Goal: Task Accomplishment & Management: Use online tool/utility

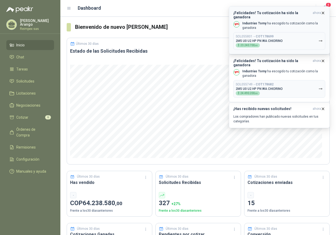
click at [282, 39] on p "2M5 U0 U2 HP PN WA CHIORINO" at bounding box center [259, 41] width 47 height 4
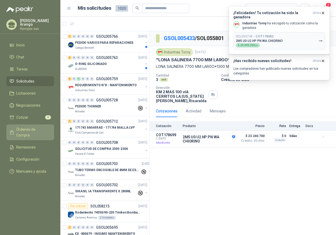
click at [38, 128] on span "Órdenes de Compra" at bounding box center [32, 133] width 33 height 12
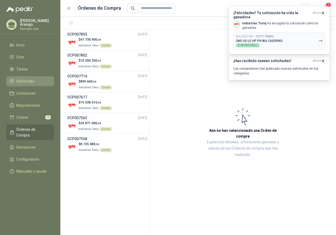
click at [33, 79] on span "Solicitudes" at bounding box center [25, 81] width 18 height 6
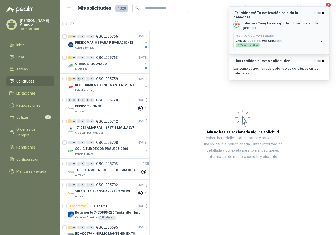
click at [287, 39] on button "SOL055749 → COT178682 2M5 U0 U2 HP PN WA CHIORINO $ 24.490.200 ,00" at bounding box center [279, 41] width 92 height 18
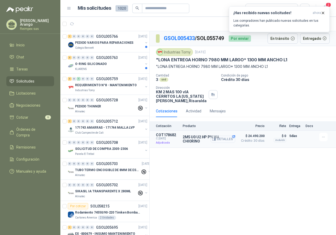
click at [226, 139] on button "Detalles" at bounding box center [222, 139] width 25 height 7
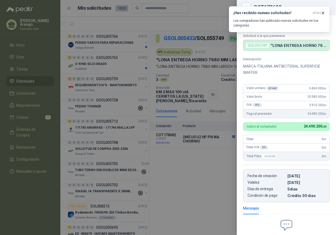
scroll to position [52, 0]
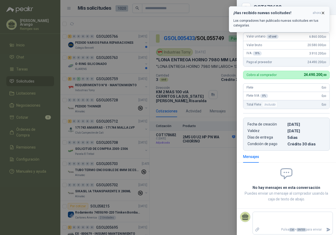
click at [324, 13] on icon "button" at bounding box center [323, 13] width 4 height 4
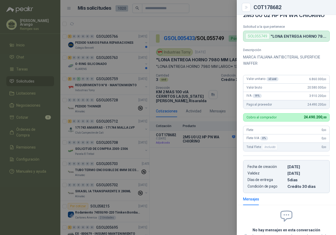
scroll to position [0, 0]
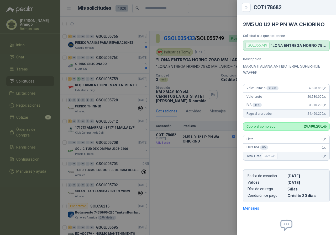
click at [216, 182] on div at bounding box center [168, 117] width 336 height 235
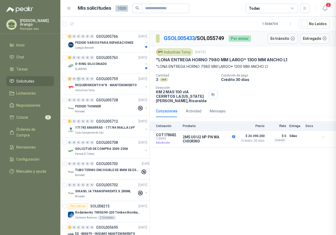
scroll to position [54, 0]
click at [122, 89] on div "Industrias Tomy" at bounding box center [109, 90] width 68 height 4
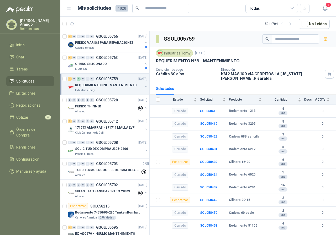
click at [112, 84] on p "REQUERIMIENTO N°8 - MANTENIMIENTO" at bounding box center [106, 85] width 62 height 5
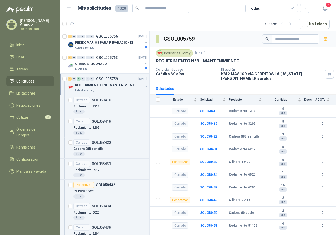
scroll to position [2, 0]
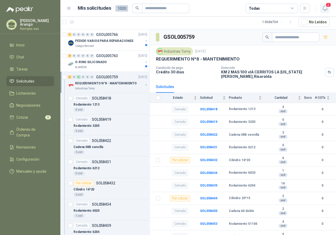
click at [327, 7] on span "2" at bounding box center [328, 4] width 6 height 5
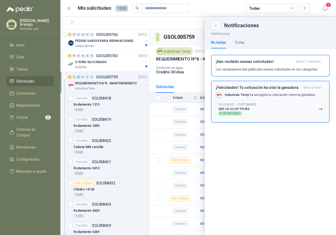
click at [268, 109] on button "SOL058457 → COT186502 2M5 U0 U2 HP PN WA $ 10.204.250 ,00" at bounding box center [270, 110] width 109 height 18
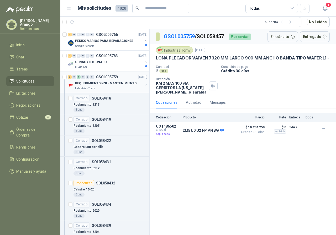
click at [103, 87] on div "Industrias Tomy" at bounding box center [109, 89] width 68 height 4
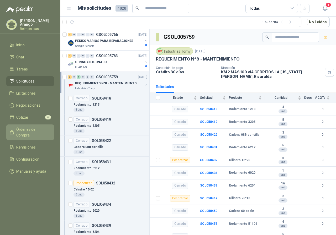
click at [40, 127] on span "Órdenes de Compra" at bounding box center [32, 133] width 33 height 12
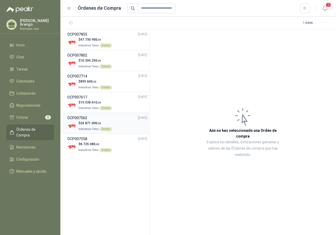
click at [97, 126] on p "$ 24.871.000 ,00" at bounding box center [95, 123] width 34 height 5
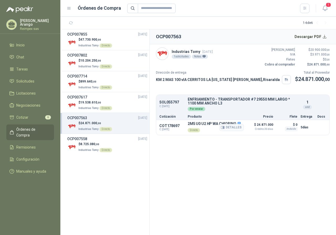
click at [207, 129] on p "Directo" at bounding box center [214, 129] width 53 height 7
click at [196, 128] on p "Directo" at bounding box center [214, 129] width 53 height 7
click at [226, 126] on button "Detalles" at bounding box center [231, 127] width 25 height 7
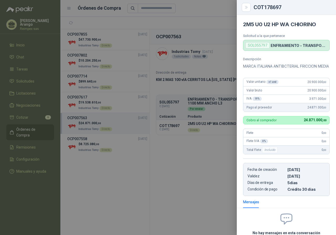
click at [206, 142] on div at bounding box center [168, 117] width 336 height 235
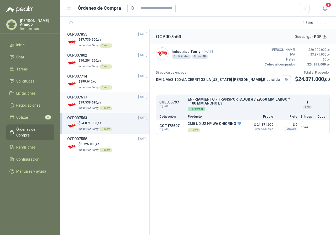
click at [87, 101] on p "$ 19.538.610 ,00" at bounding box center [95, 102] width 34 height 5
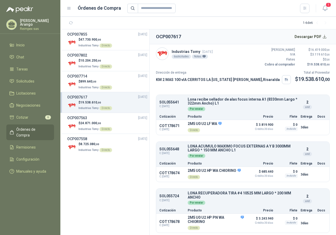
click at [81, 105] on p "$ 19.538.610 ,00" at bounding box center [95, 102] width 34 height 5
click at [143, 5] on input "text" at bounding box center [157, 8] width 38 height 9
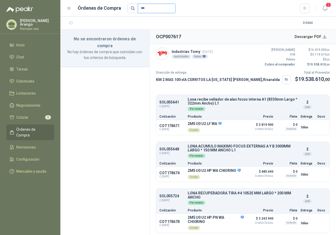
click at [163, 7] on input "***" at bounding box center [157, 8] width 38 height 9
click at [152, 10] on input "****" at bounding box center [157, 8] width 38 height 9
type input "*"
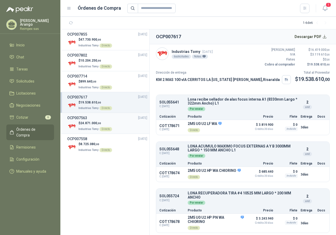
click at [92, 125] on p "$ 24.871.000 ,00" at bounding box center [95, 123] width 34 height 5
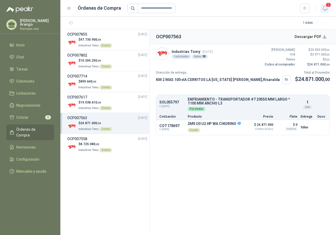
click at [325, 12] on button "1" at bounding box center [324, 8] width 9 height 9
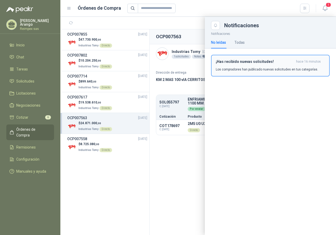
click at [248, 70] on p "Los compradores han publicado nuevas solicitudes en tus categorías." at bounding box center [267, 69] width 102 height 5
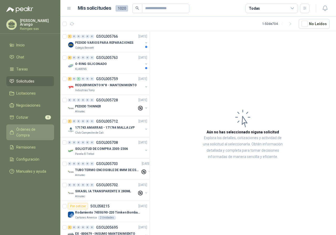
click at [42, 130] on span "Órdenes de Compra" at bounding box center [32, 133] width 33 height 12
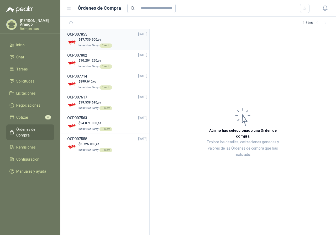
click at [106, 38] on p "$ 47.730.900 ,00" at bounding box center [95, 39] width 34 height 5
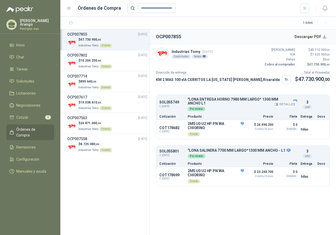
click at [225, 110] on div "Por enviar" at bounding box center [243, 109] width 110 height 6
click at [237, 131] on button "Detalles" at bounding box center [231, 129] width 25 height 7
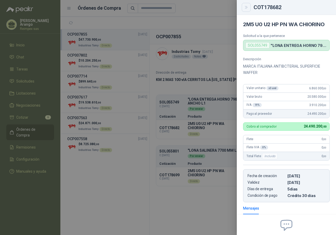
click at [245, 9] on icon "Close" at bounding box center [246, 7] width 4 height 4
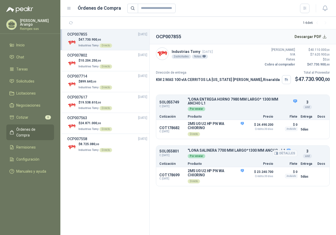
click at [217, 159] on div "Por enviar" at bounding box center [243, 156] width 110 height 6
click at [226, 177] on button "Detalles" at bounding box center [231, 176] width 25 height 7
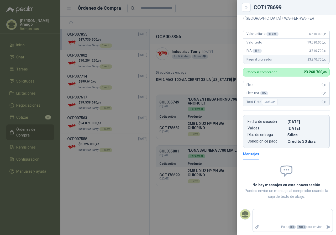
click at [211, 176] on div at bounding box center [168, 117] width 336 height 235
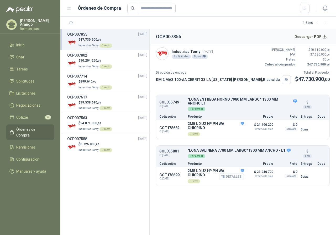
click at [234, 177] on button "Detalles" at bounding box center [231, 176] width 25 height 7
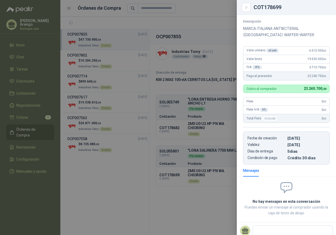
scroll to position [0, 0]
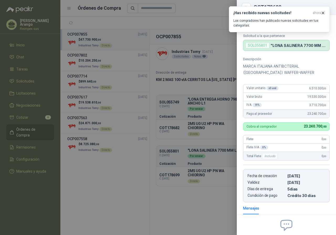
click at [124, 185] on div at bounding box center [168, 117] width 336 height 235
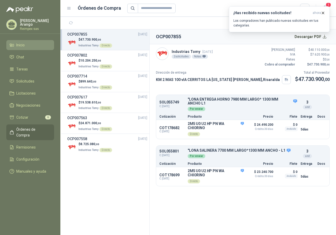
click at [23, 43] on span "Inicio" at bounding box center [20, 45] width 8 height 6
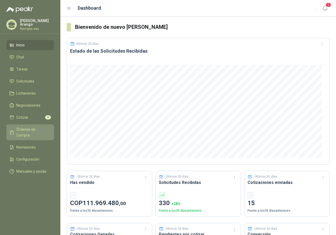
click at [46, 127] on span "Órdenes de Compra" at bounding box center [32, 133] width 33 height 12
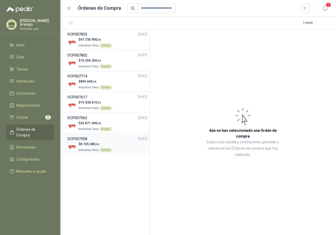
click at [97, 146] on p "$ 8.725.080 ,00" at bounding box center [95, 144] width 34 height 5
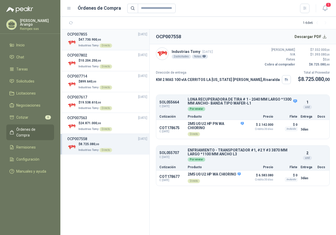
click at [116, 47] on div "$ 47.730.900 ,00 Industrias Tomy Directo" at bounding box center [107, 42] width 80 height 11
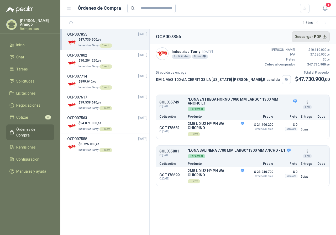
click at [325, 34] on button "Descargar PDF" at bounding box center [311, 36] width 38 height 10
click at [103, 143] on p "$ 8.725.080 ,00" at bounding box center [95, 144] width 34 height 5
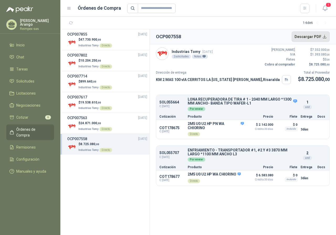
click at [325, 38] on button "Descargar PDF" at bounding box center [311, 36] width 38 height 10
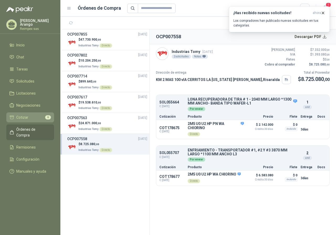
click at [38, 118] on li "Cotizar 6" at bounding box center [29, 118] width 41 height 6
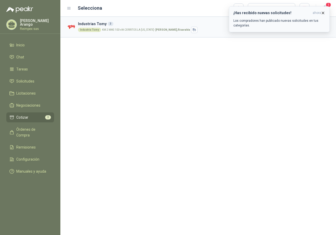
click at [325, 12] on button "¡Has recibido nuevas solicitudes! ahora Los compradores han publicado nuevas so…" at bounding box center [279, 19] width 101 height 26
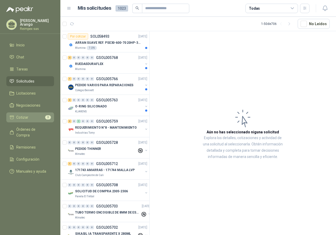
click at [34, 117] on li "Cotizar 3" at bounding box center [29, 118] width 41 height 6
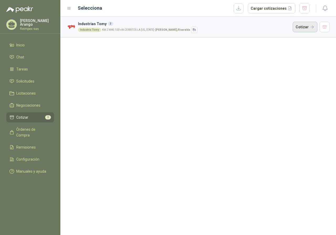
click at [299, 29] on button "Cotizar" at bounding box center [305, 27] width 25 height 10
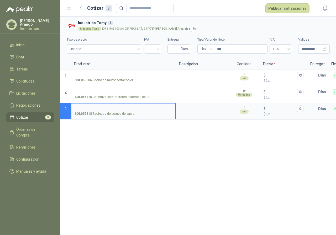
click at [129, 141] on div "**********" at bounding box center [198, 126] width 276 height 219
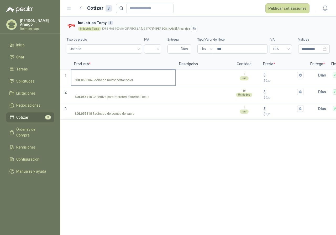
click at [116, 81] on p "SOL055686 - Bobinado motor portacooler" at bounding box center [104, 80] width 59 height 5
click at [116, 77] on input "SOL055686 - Bobinado motor portacooler" at bounding box center [124, 75] width 98 height 4
click at [130, 100] on label "SOL055715 - Caperuza para motores sistema Focus" at bounding box center [123, 94] width 104 height 15
click at [130, 94] on input "SOL055715 - Caperuza para motores sistema Focus" at bounding box center [124, 92] width 98 height 4
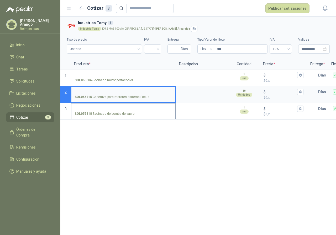
click at [125, 113] on p "SOL055818 - Bobinado de bomba de vacio" at bounding box center [105, 114] width 60 height 5
click at [125, 111] on input "SOL055818 - Bobinado de bomba de vacio" at bounding box center [124, 109] width 98 height 4
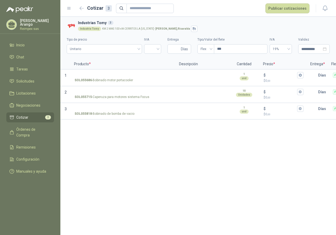
click at [212, 160] on div "**********" at bounding box center [198, 126] width 276 height 219
click at [24, 44] on span "Inicio" at bounding box center [20, 45] width 8 height 6
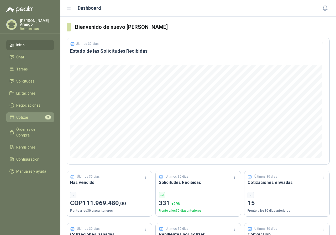
click at [23, 113] on link "Cotizar 3" at bounding box center [30, 118] width 48 height 10
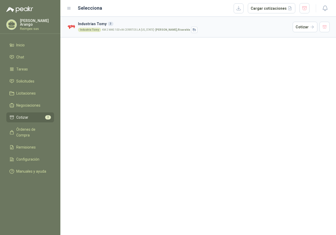
click at [229, 30] on div "Industria Tomy KM 2 MAS 100 vIA CERRITOS LA [US_STATE] - [GEOGRAPHIC_DATA] , [G…" at bounding box center [184, 30] width 213 height 6
click at [164, 30] on strong "[PERSON_NAME] , [GEOGRAPHIC_DATA]" at bounding box center [172, 29] width 35 height 3
click at [97, 24] on h3 "Industrias Tomy 3" at bounding box center [184, 24] width 213 height 6
click at [91, 29] on div "Industria Tomy" at bounding box center [89, 30] width 23 height 4
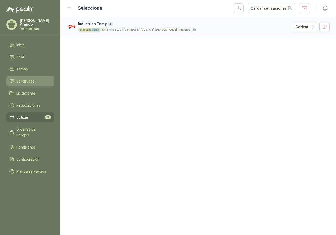
click at [24, 79] on span "Solicitudes" at bounding box center [25, 81] width 18 height 6
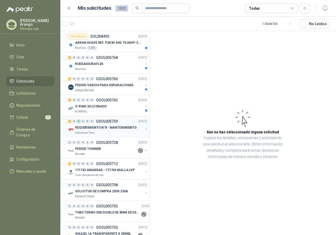
click at [113, 130] on div "REQUERIMIENTO N°8 - MANTENIMIENTO" at bounding box center [109, 128] width 68 height 6
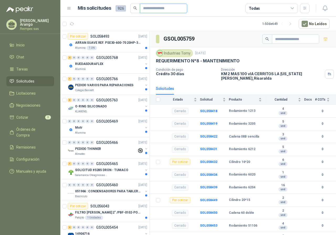
click at [150, 9] on input "text" at bounding box center [161, 8] width 37 height 9
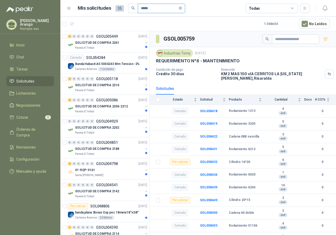
type input "*****"
click at [132, 10] on span at bounding box center [133, 8] width 10 height 9
click at [275, 41] on input "text" at bounding box center [293, 39] width 37 height 9
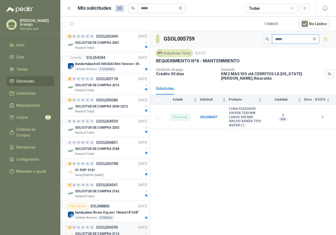
type input "*****"
click at [31, 76] on link "Solicitudes" at bounding box center [30, 81] width 48 height 10
